Goal: Information Seeking & Learning: Learn about a topic

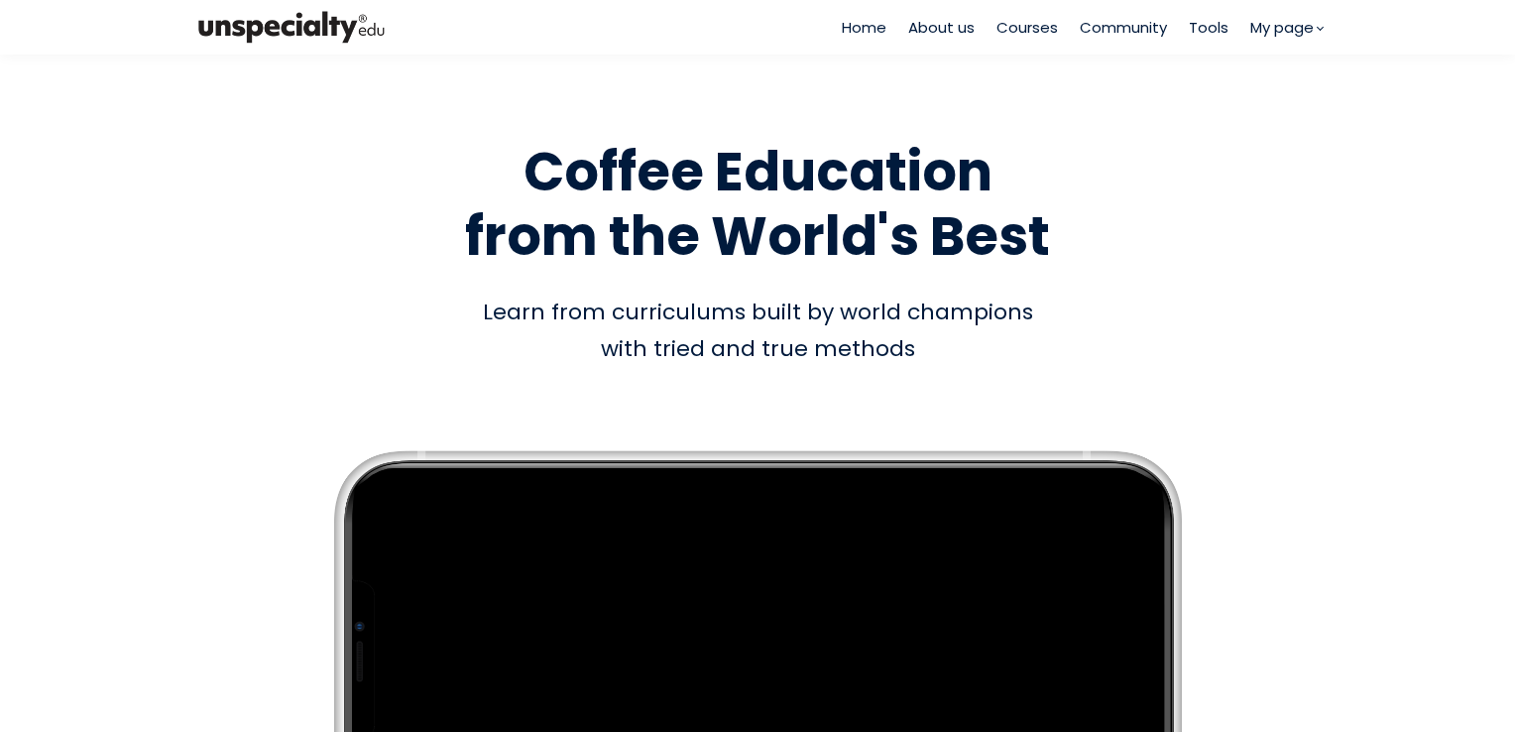
click at [1036, 37] on span "Courses" at bounding box center [1026, 27] width 61 height 23
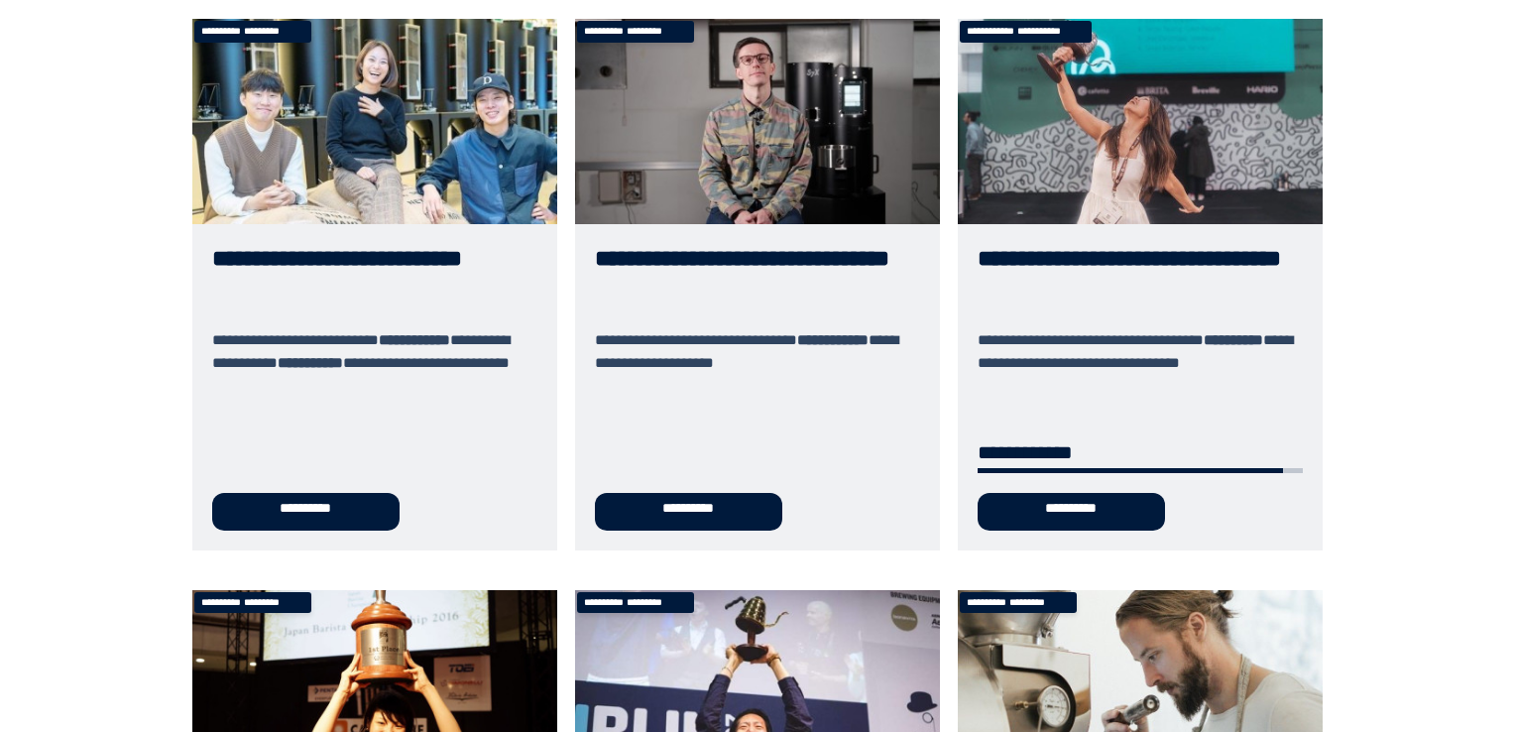
scroll to position [226, 0]
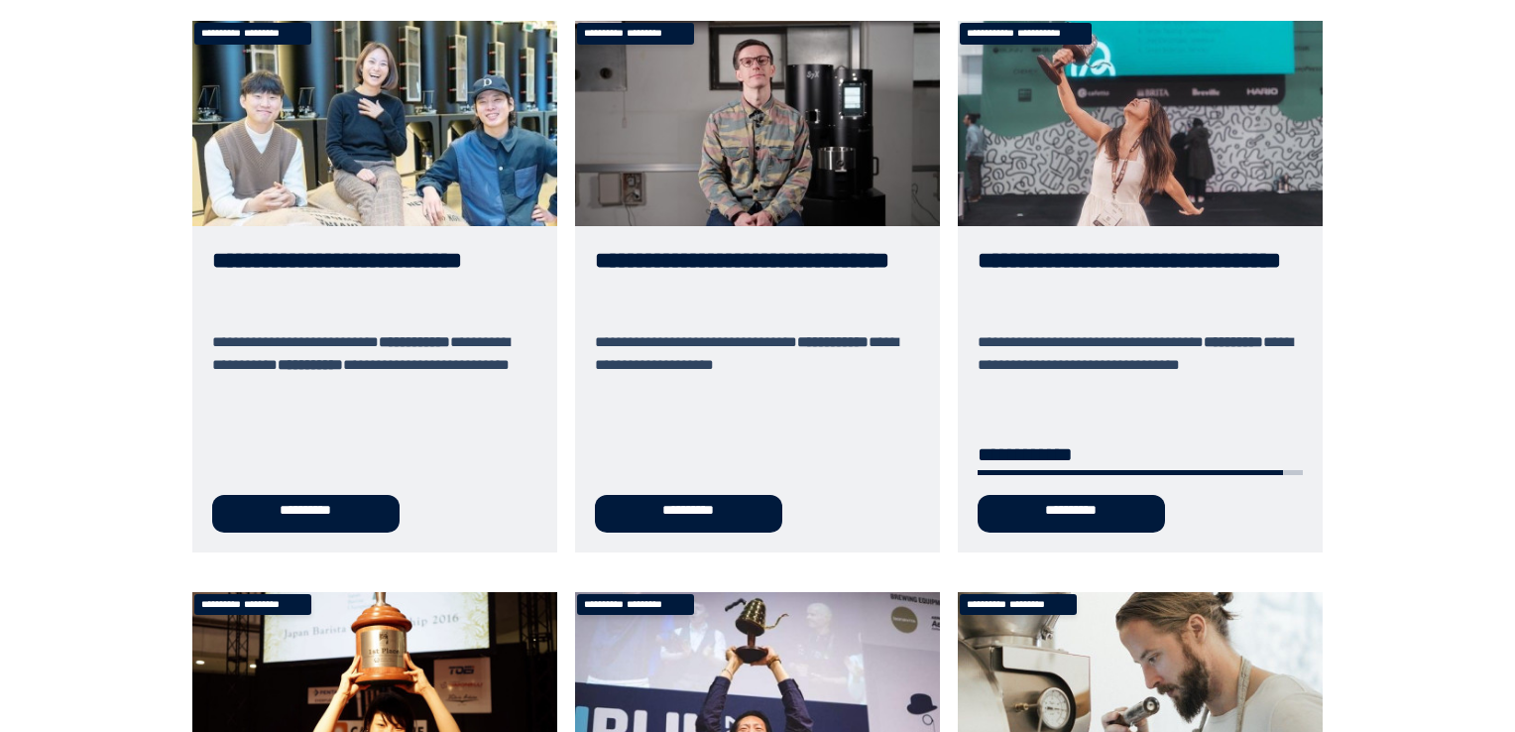
click at [1102, 506] on link "**********" at bounding box center [1140, 286] width 365 height 530
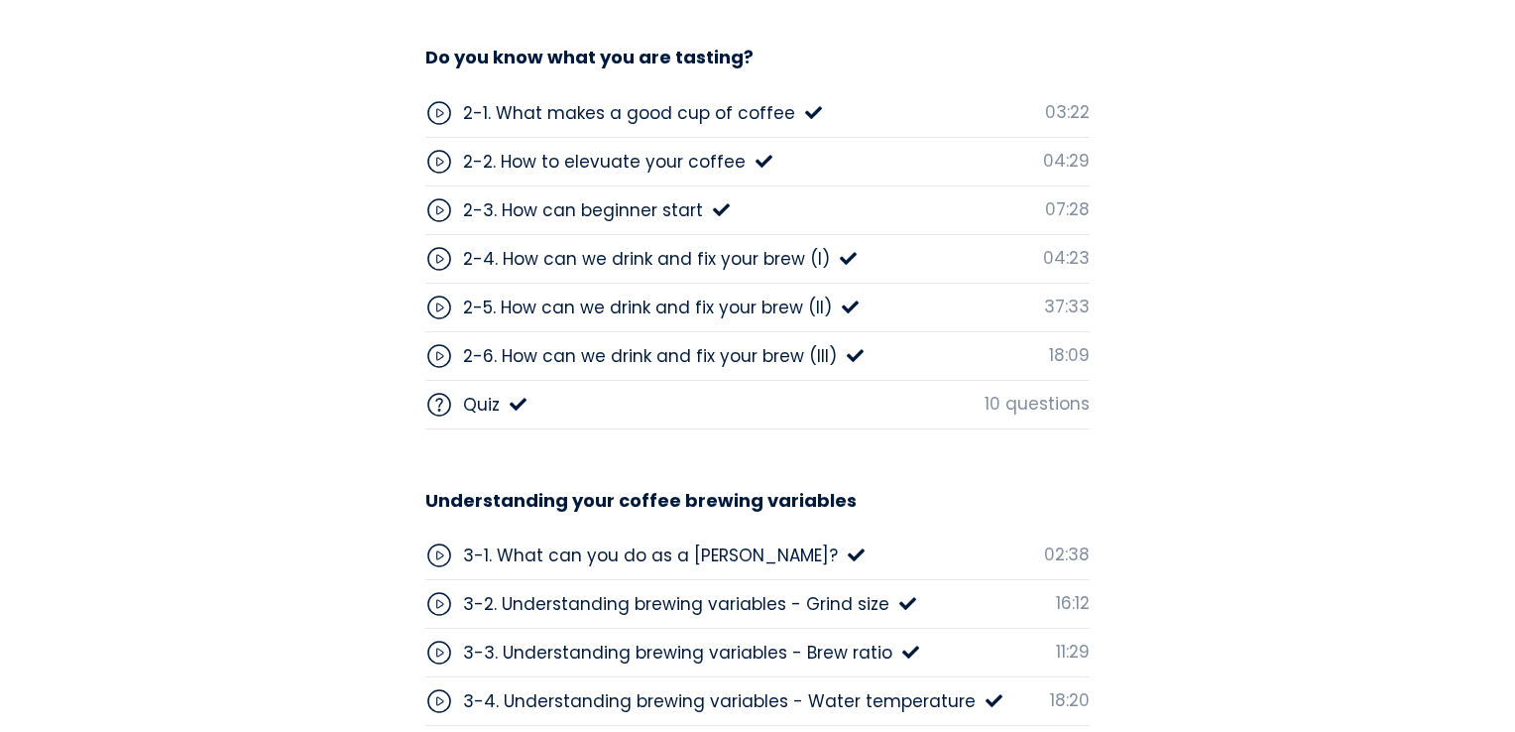
scroll to position [5236, 0]
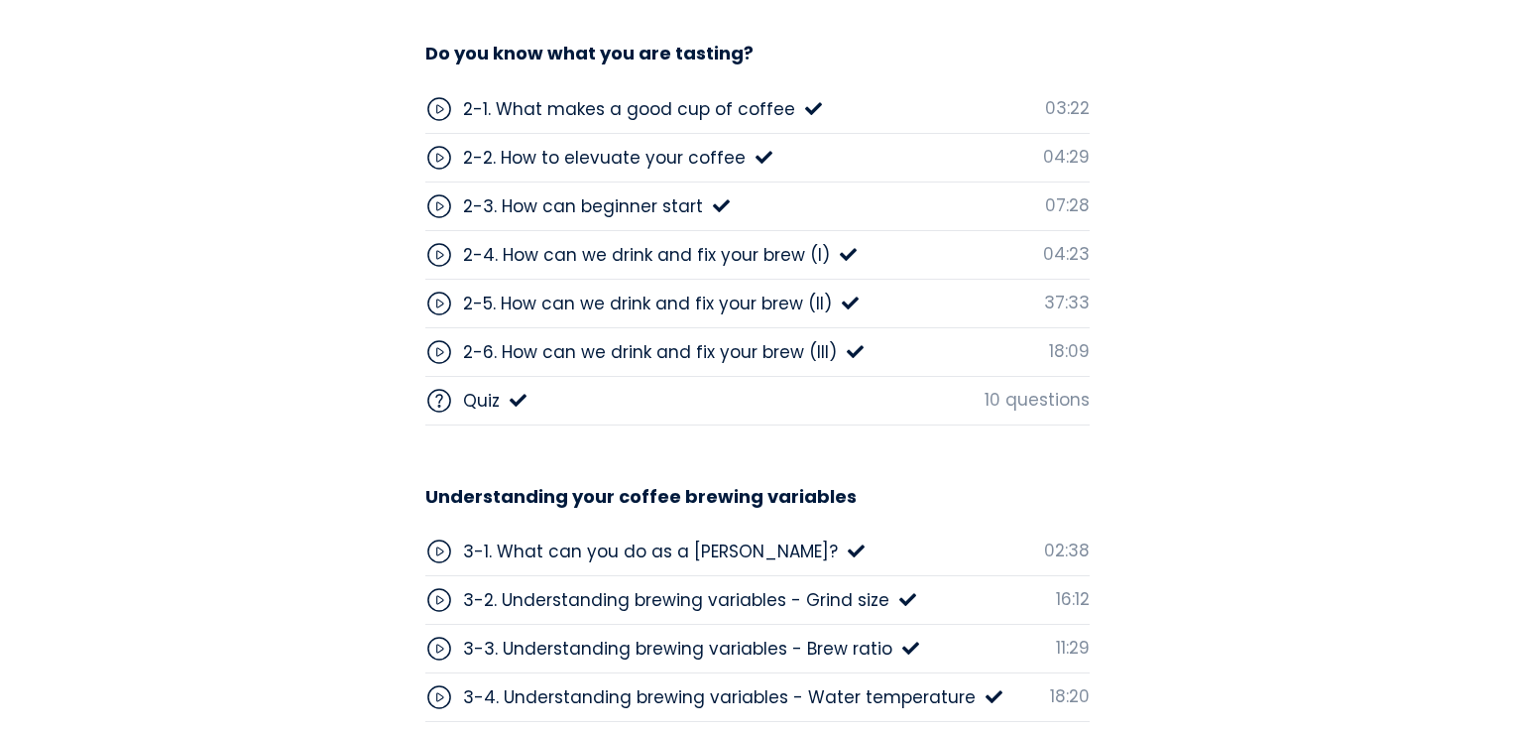
click at [720, 295] on div "2-5. How can we drink and fix your brew (II)" at bounding box center [647, 303] width 369 height 26
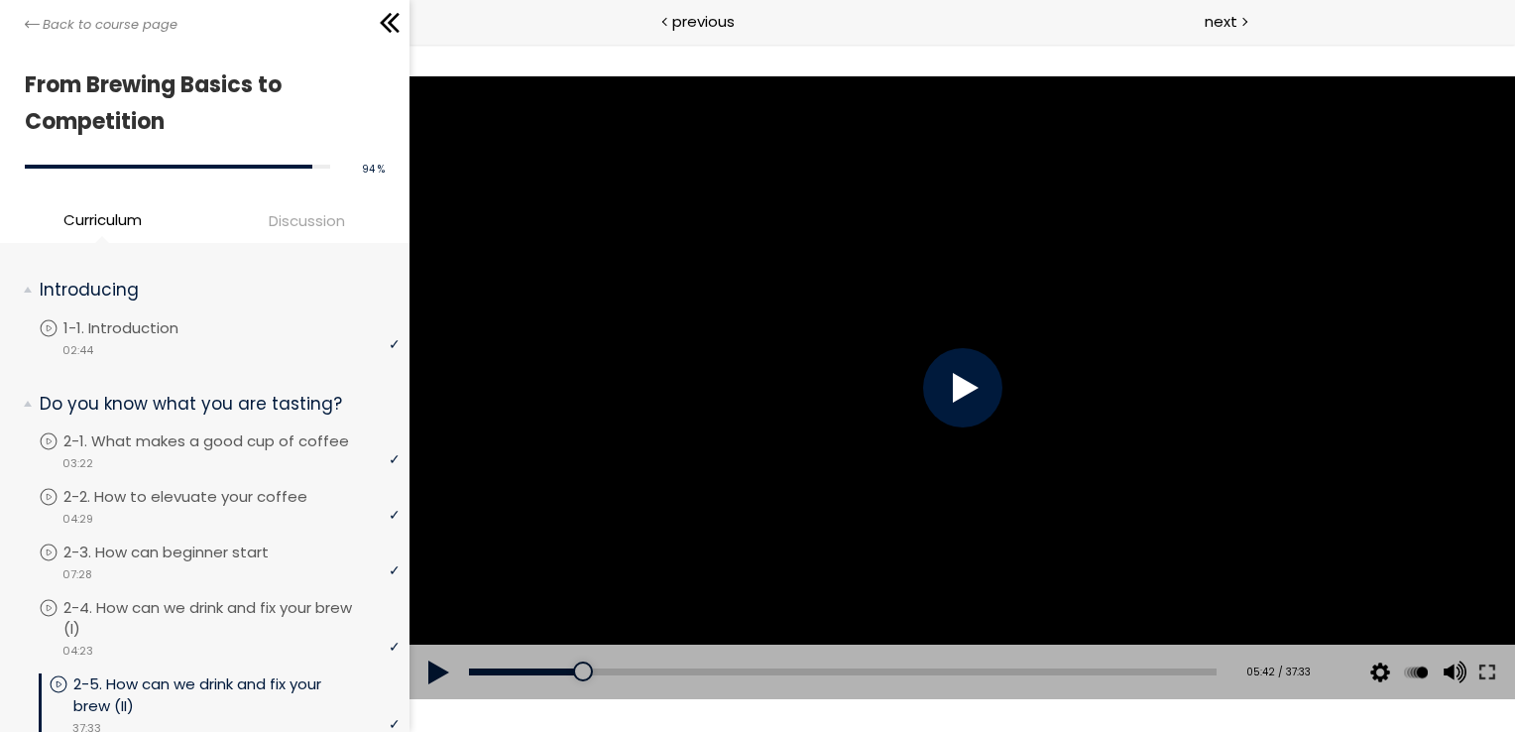
click at [1028, 346] on div at bounding box center [960, 387] width 1105 height 622
click at [1076, 343] on div at bounding box center [960, 387] width 1105 height 622
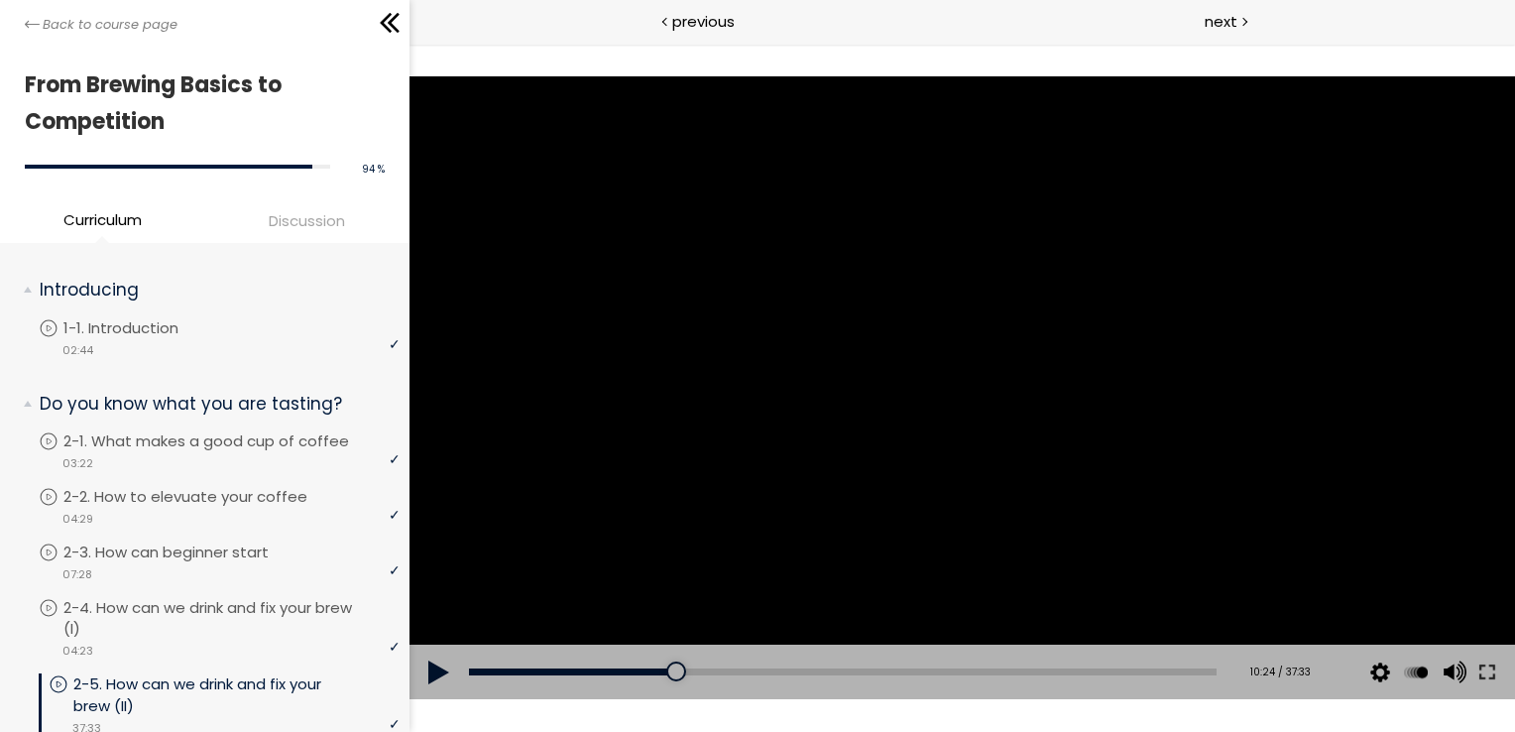
click at [1076, 343] on div at bounding box center [960, 387] width 1105 height 622
click at [995, 426] on div at bounding box center [960, 387] width 1105 height 622
click at [974, 383] on div at bounding box center [961, 387] width 79 height 79
